Goal: Navigation & Orientation: Find specific page/section

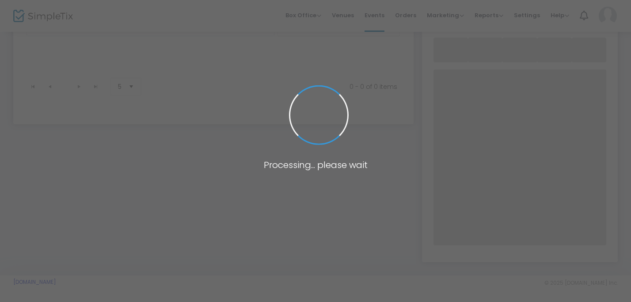
scroll to position [69, 0]
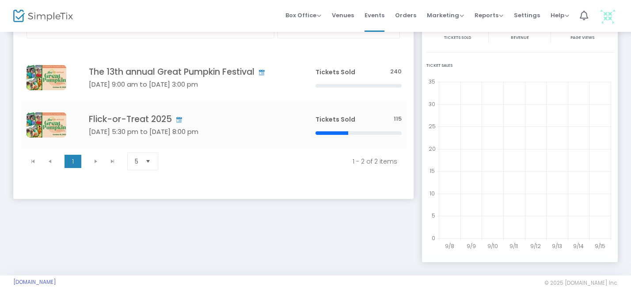
scroll to position [69, 0]
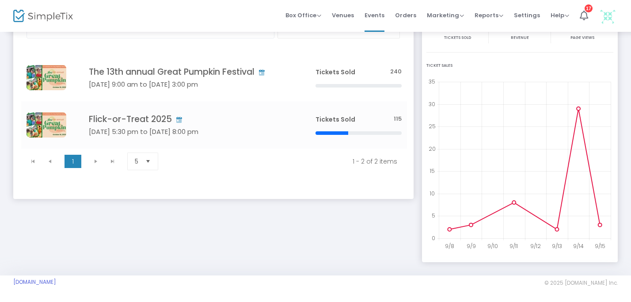
scroll to position [69, 0]
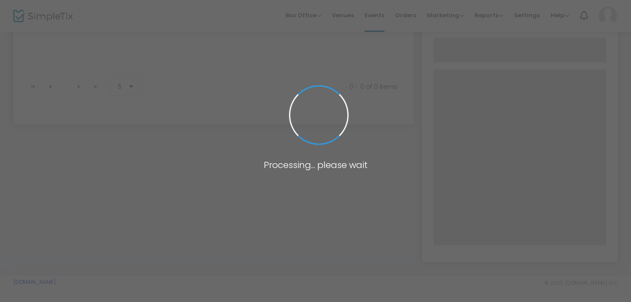
scroll to position [69, 0]
